Goal: Task Accomplishment & Management: Manage account settings

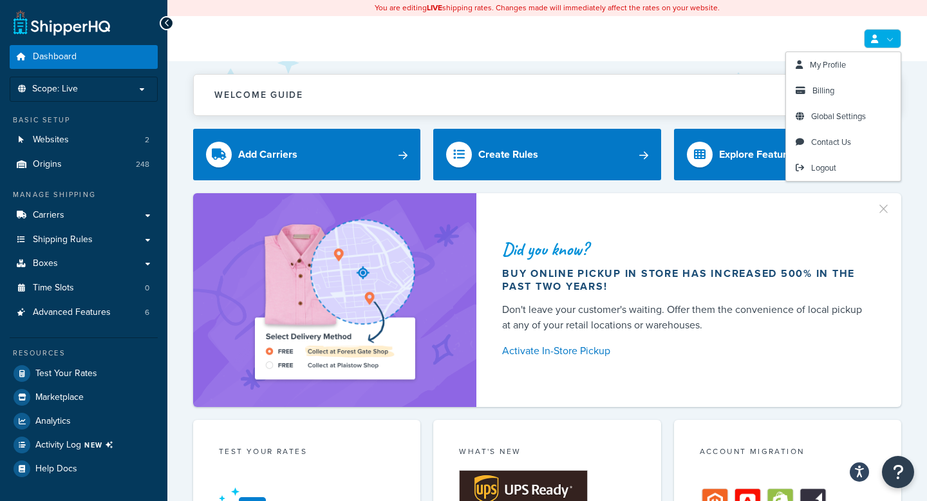
click at [890, 37] on link at bounding box center [882, 38] width 37 height 19
click at [832, 93] on span "Billing" at bounding box center [823, 90] width 22 height 12
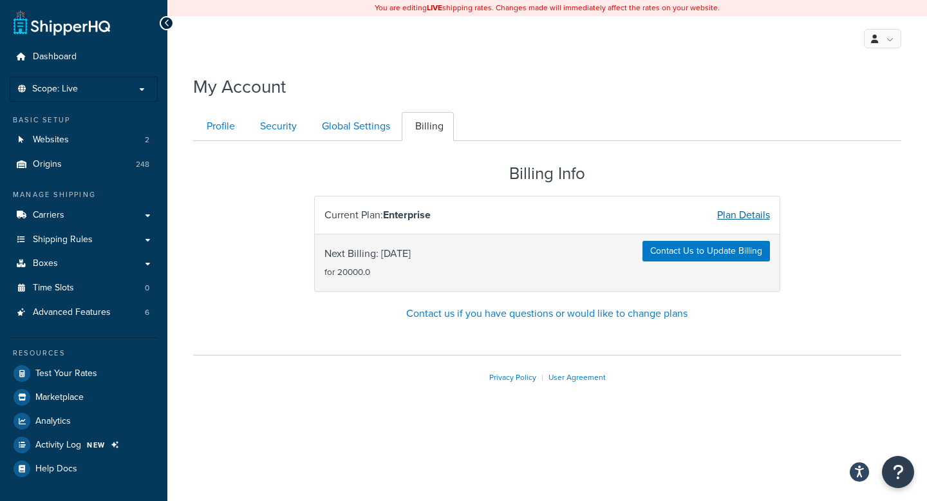
click at [734, 216] on link "Plan Details" at bounding box center [743, 214] width 53 height 15
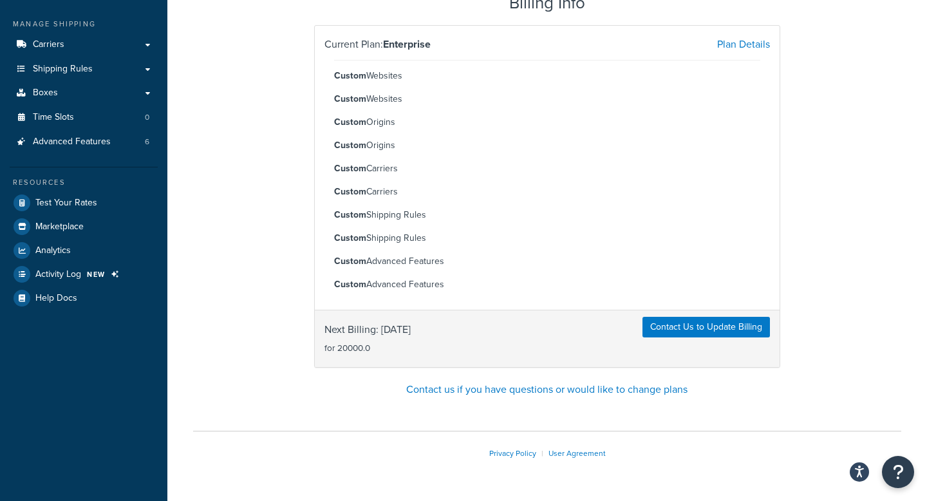
scroll to position [209, 0]
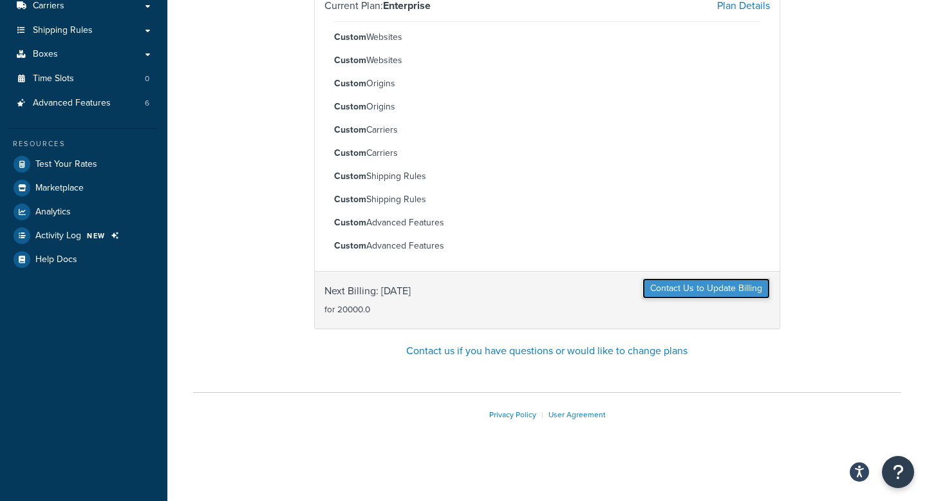
click at [673, 292] on link "Contact Us to Update Billing" at bounding box center [705, 288] width 127 height 21
